Goal: Information Seeking & Learning: Learn about a topic

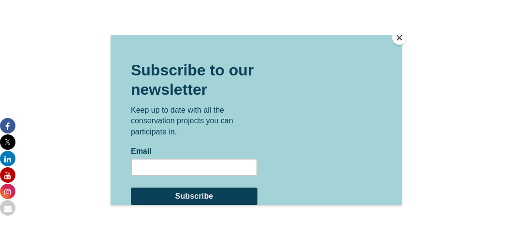
scroll to position [1680, 0]
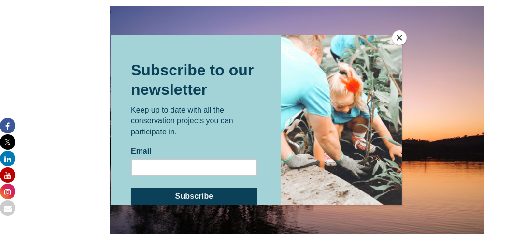
click at [402, 38] on button "Close" at bounding box center [399, 37] width 14 height 14
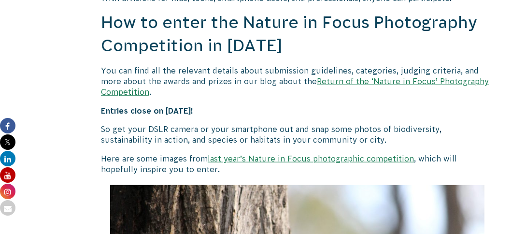
scroll to position [918, 0]
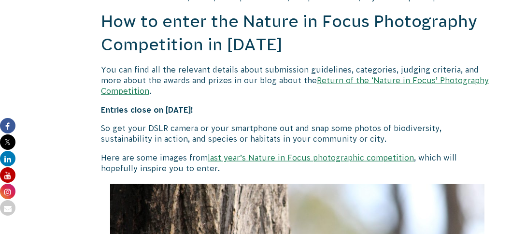
click at [307, 160] on link "last year’s Nature in Focus photographic competition" at bounding box center [311, 157] width 206 height 9
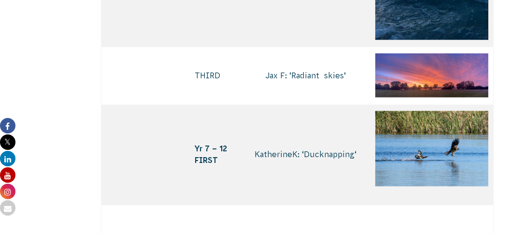
scroll to position [2200, 0]
